Goal: Task Accomplishment & Management: Use online tool/utility

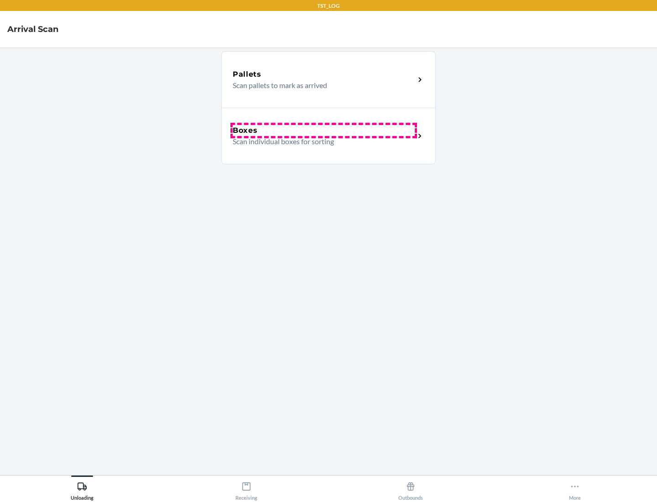
click at [323, 130] on div "Boxes" at bounding box center [324, 130] width 182 height 11
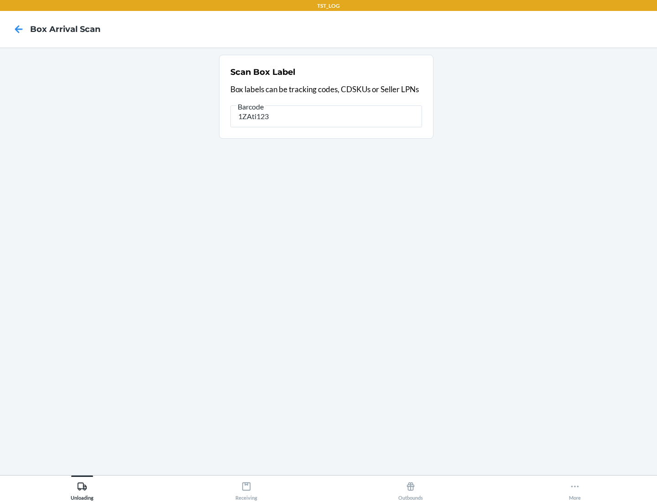
type input "1ZAti123"
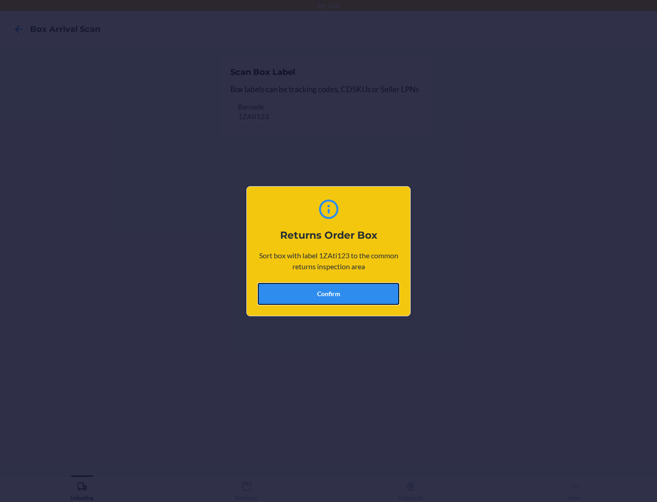
click at [328, 293] on button "Confirm" at bounding box center [328, 294] width 141 height 22
